Goal: Navigation & Orientation: Find specific page/section

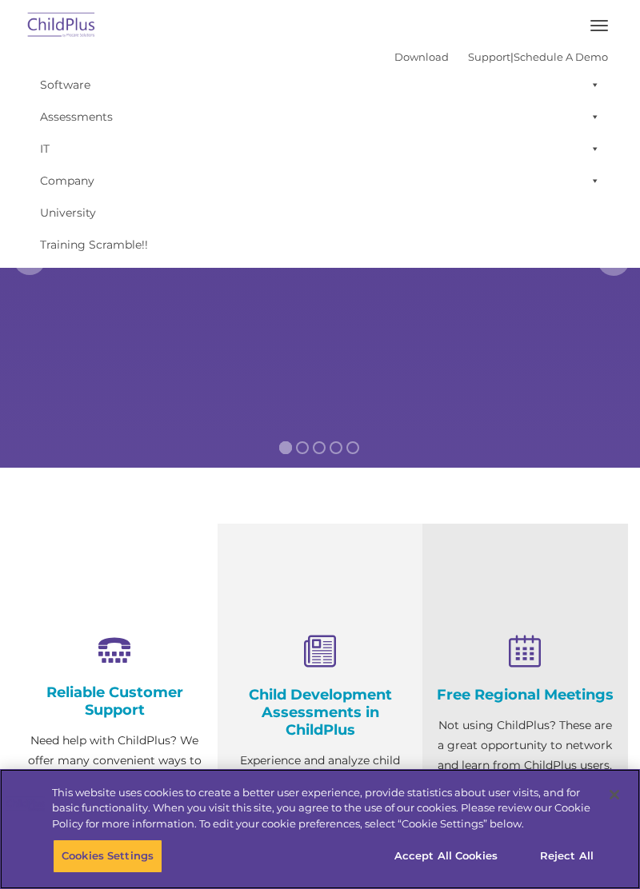
select select "MEDIUM"
click at [588, 34] on button "button" at bounding box center [599, 26] width 34 height 26
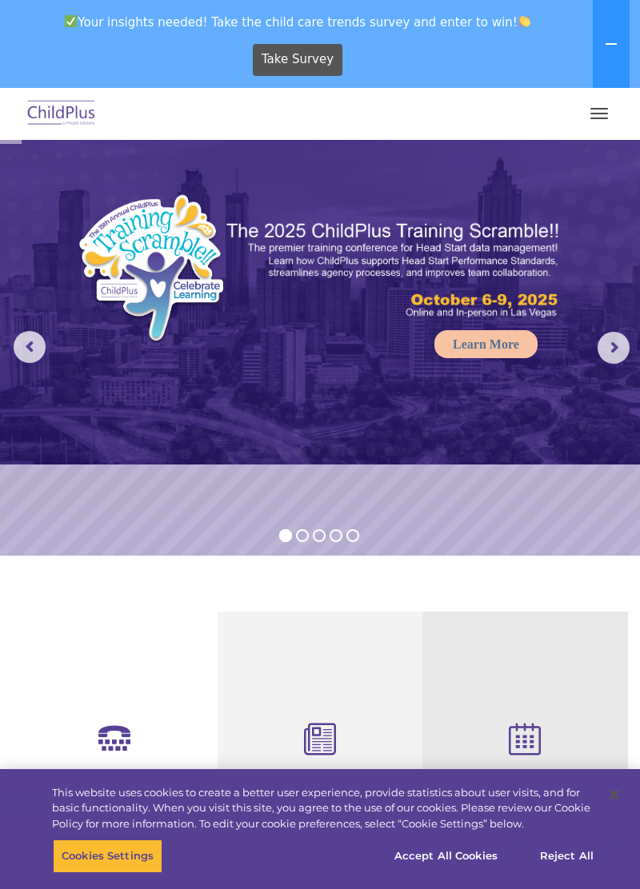
click at [595, 16] on button at bounding box center [610, 44] width 37 height 88
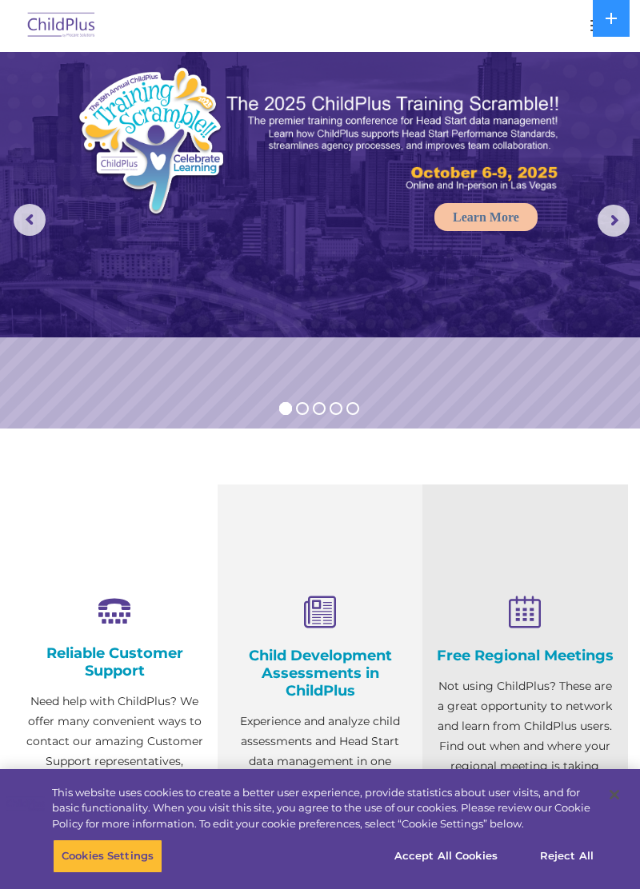
scroll to position [42, 0]
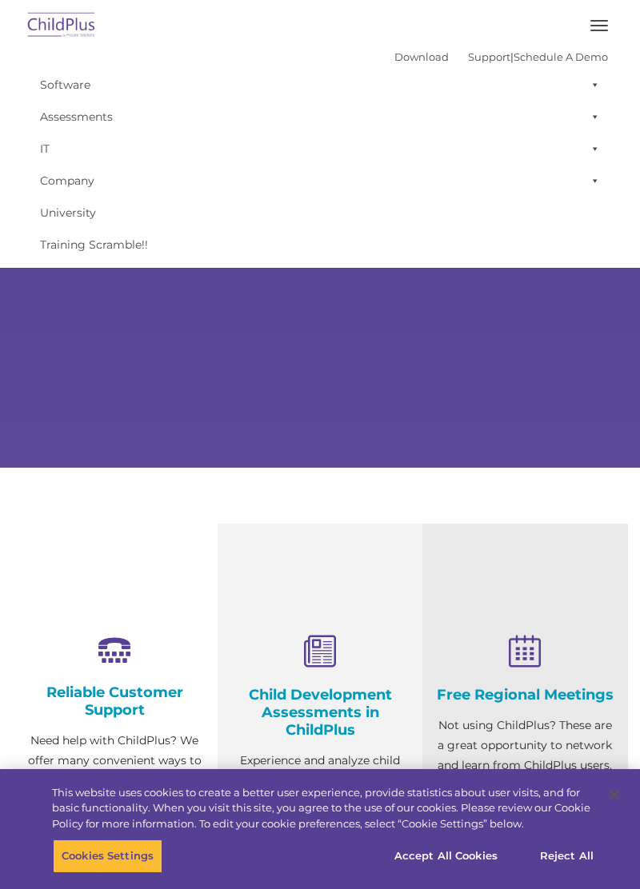
type input ""
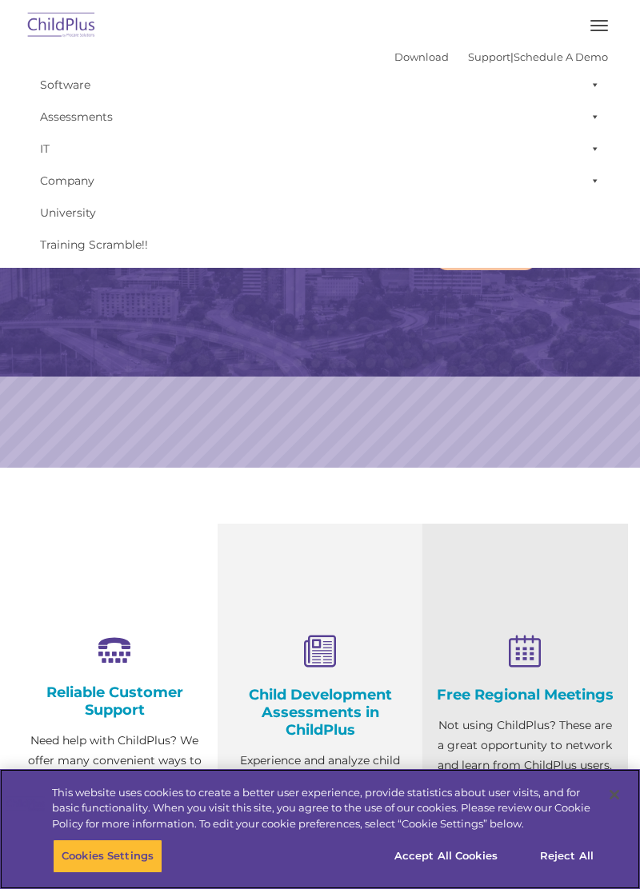
select select "MEDIUM"
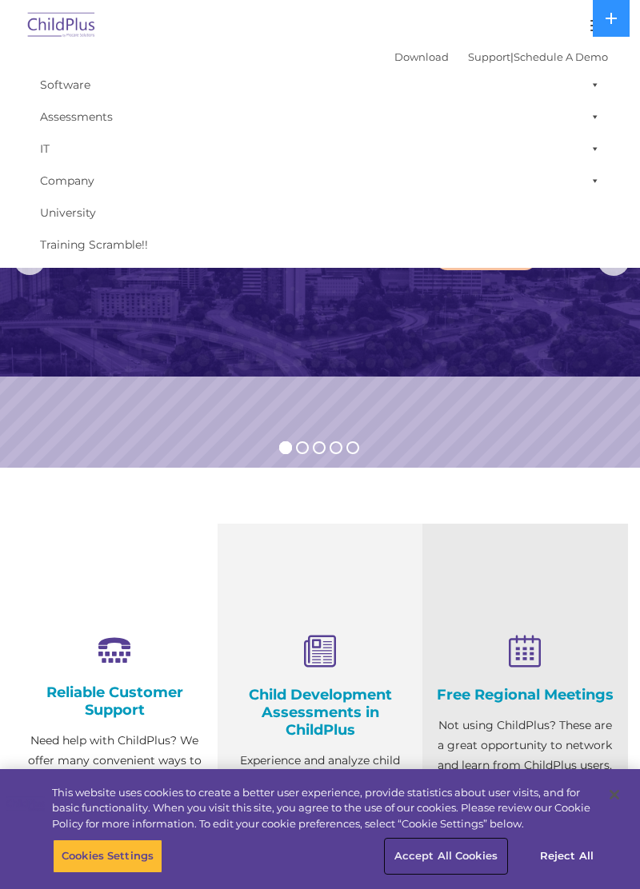
click at [483, 860] on button "Accept All Cookies" at bounding box center [445, 856] width 121 height 34
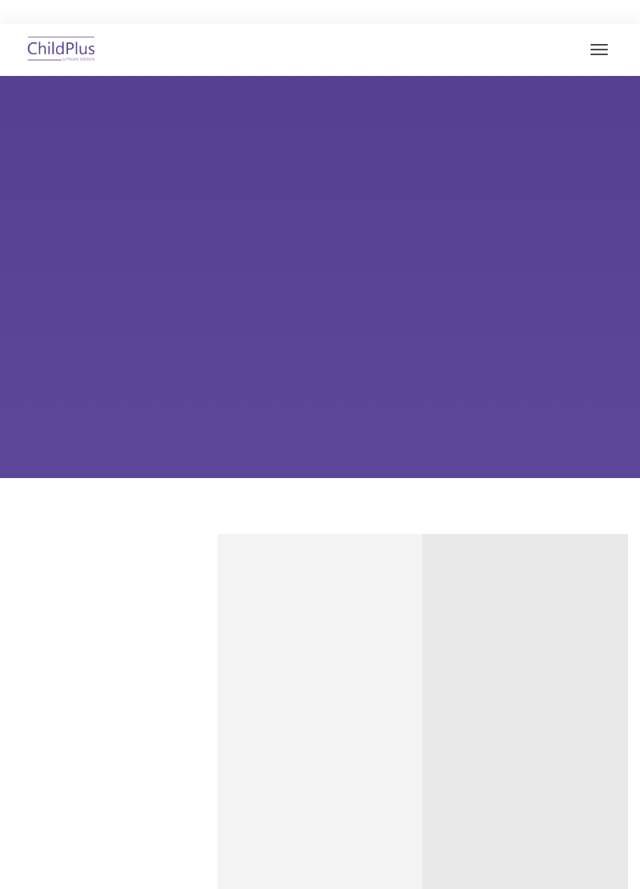
type input ""
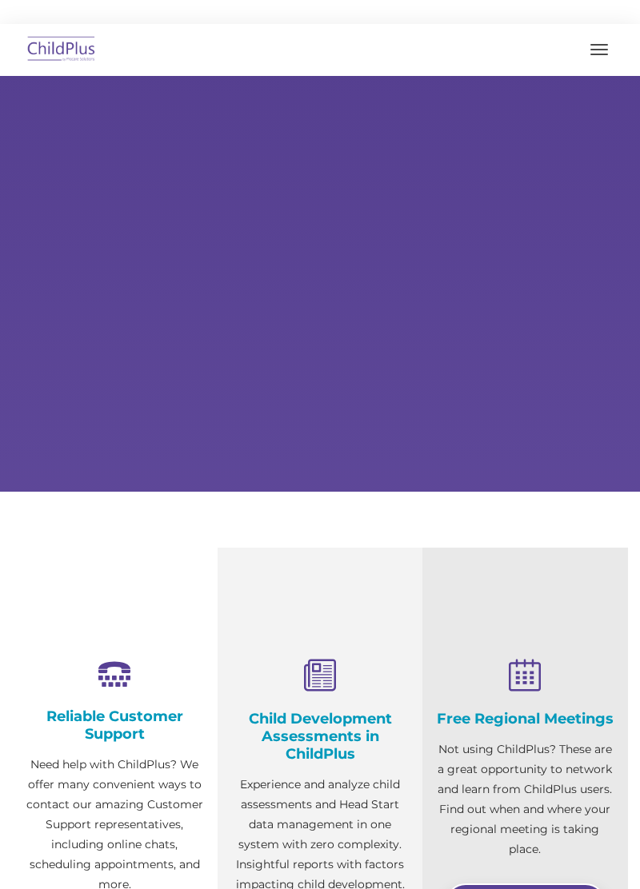
click at [600, 54] on span "button" at bounding box center [599, 55] width 18 height 2
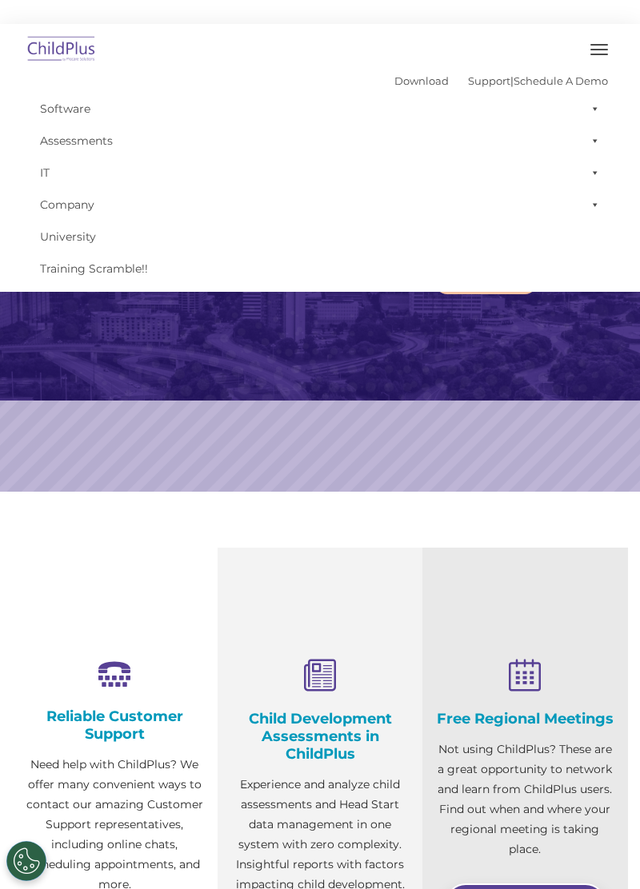
select select "MEDIUM"
click at [407, 83] on link "Download" at bounding box center [421, 80] width 54 height 13
